Goal: Navigation & Orientation: Understand site structure

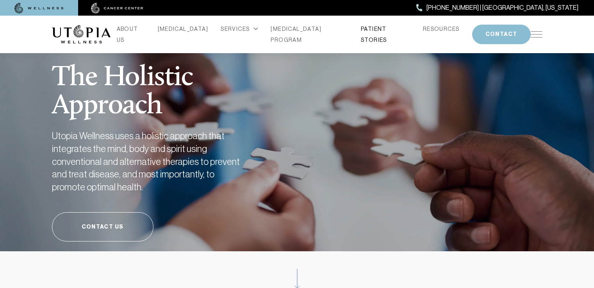
click at [363, 32] on link "PATIENT STORIES" at bounding box center [386, 34] width 50 height 22
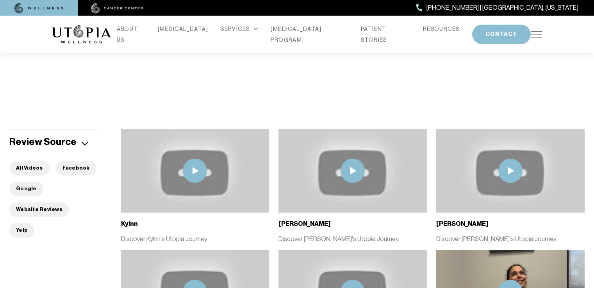
scroll to position [117, 0]
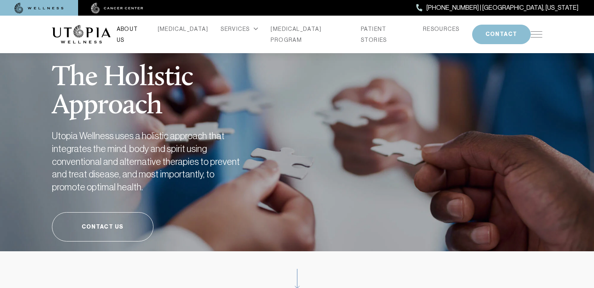
click at [145, 34] on link "ABOUT US" at bounding box center [131, 34] width 29 height 22
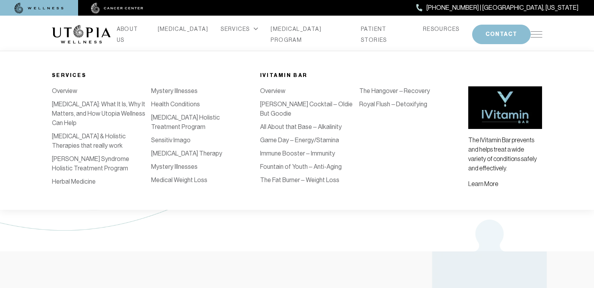
click at [254, 30] on icon at bounding box center [256, 29] width 4 height 2
